Goal: Task Accomplishment & Management: Manage account settings

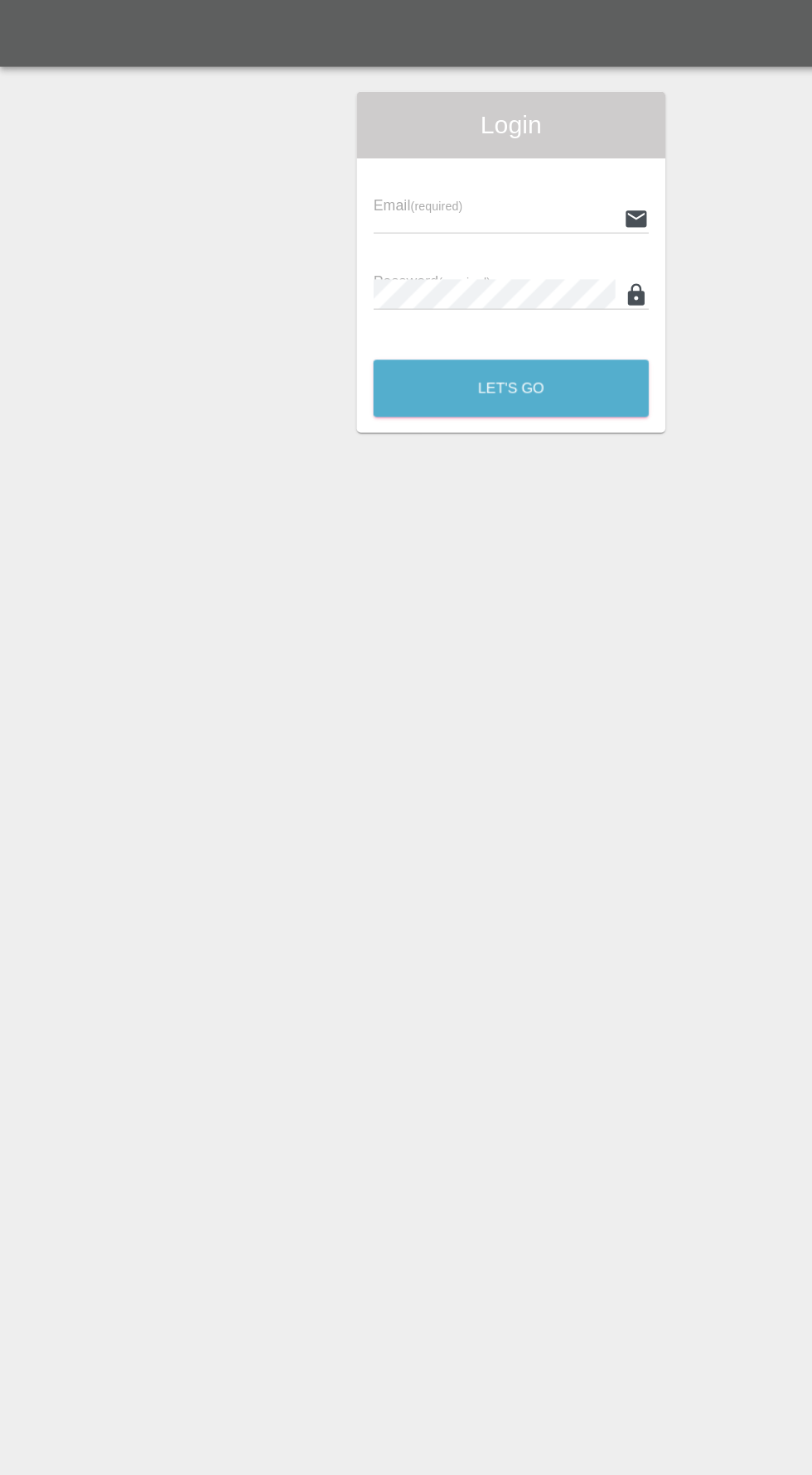
click at [359, 170] on input "text" at bounding box center [392, 173] width 192 height 24
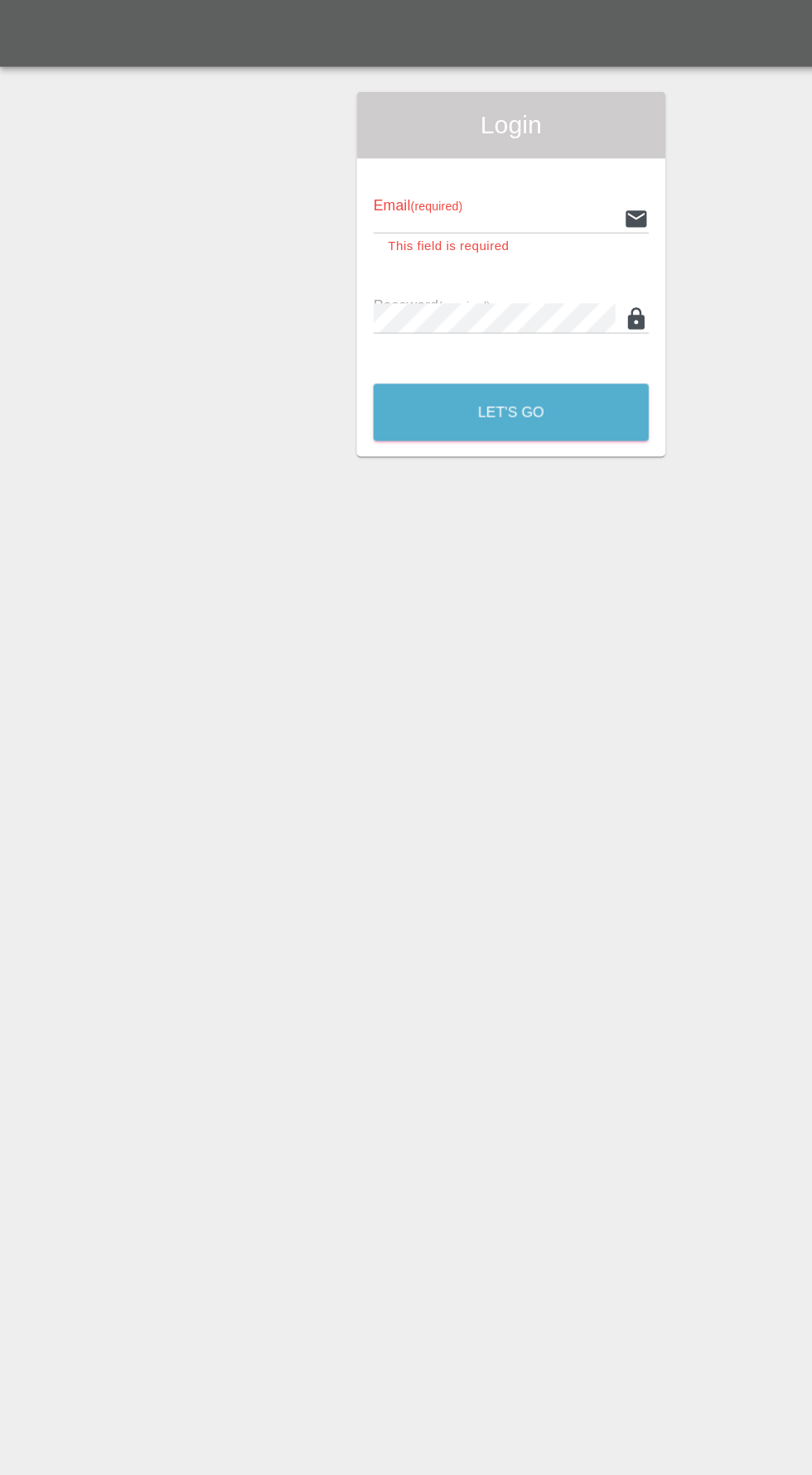
type input "[EMAIL_ADDRESS][DOMAIN_NAME]"
click at [296, 305] on button "Let's Go" at bounding box center [405, 327] width 218 height 45
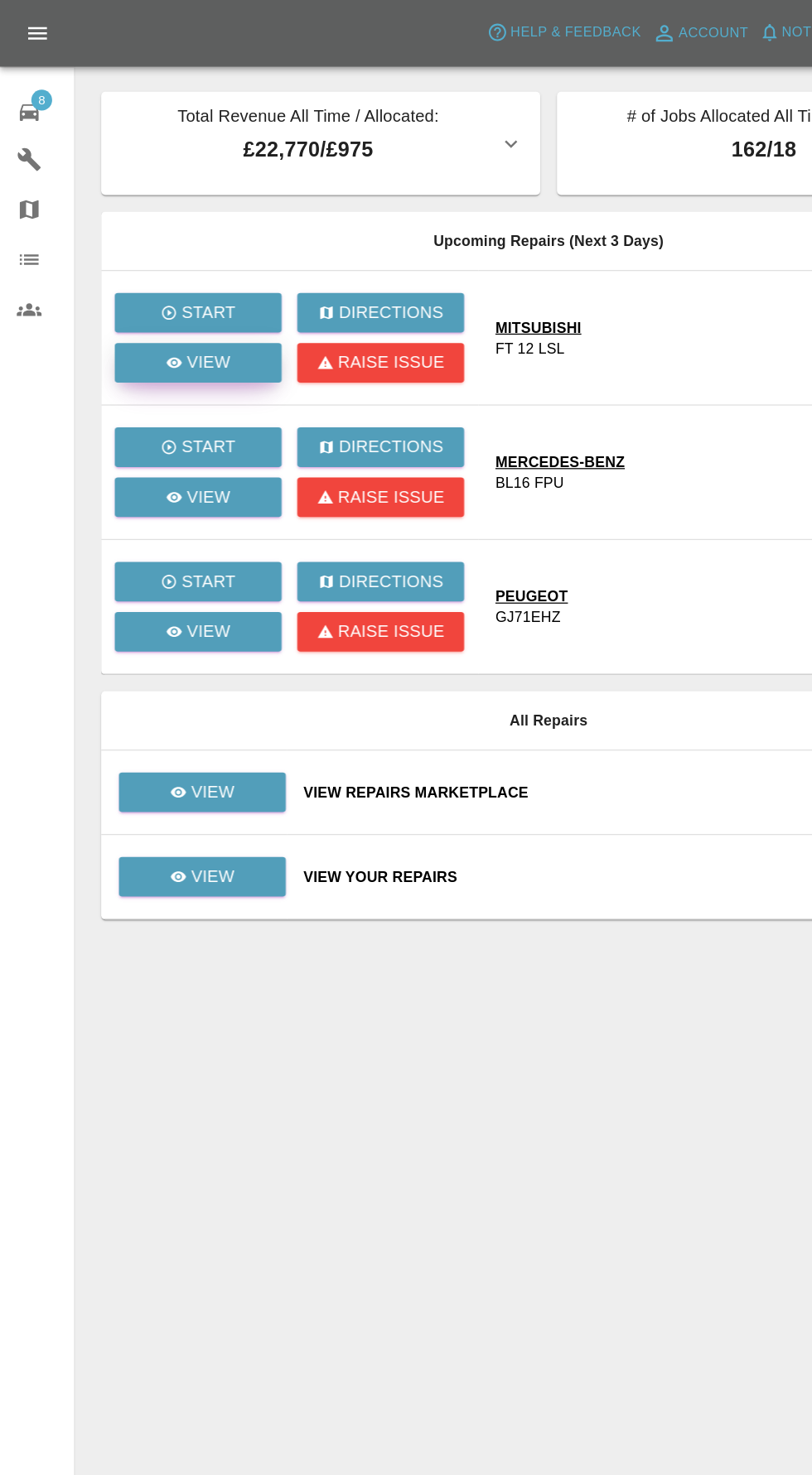
click at [152, 290] on p "View" at bounding box center [166, 288] width 35 height 20
